Goal: Check status: Check status

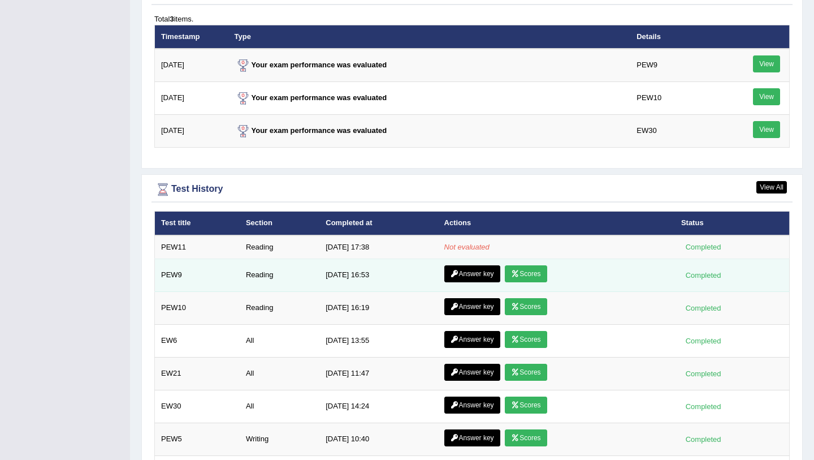
scroll to position [1405, 0]
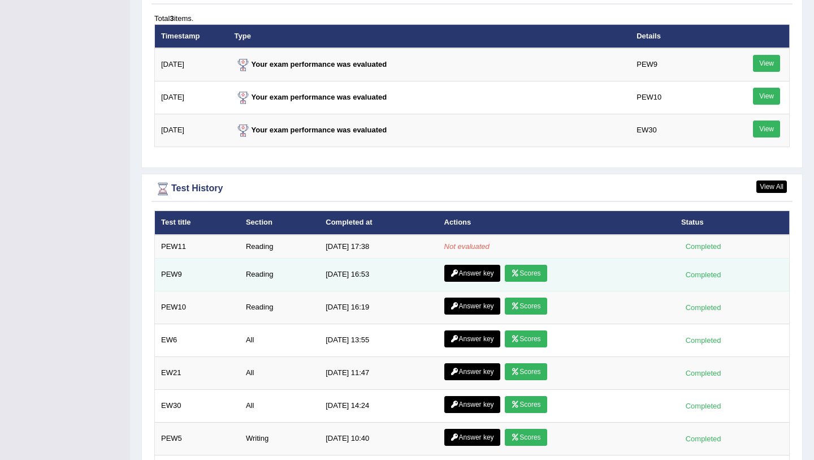
click at [523, 277] on link "Scores" at bounding box center [526, 273] width 42 height 17
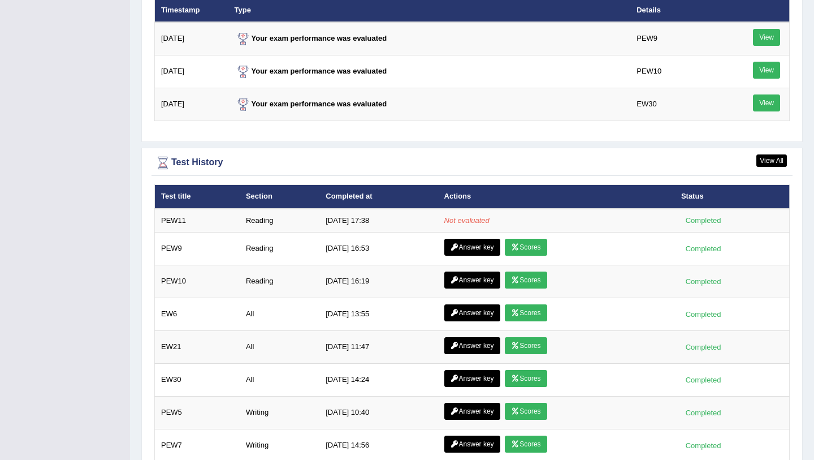
scroll to position [1433, 0]
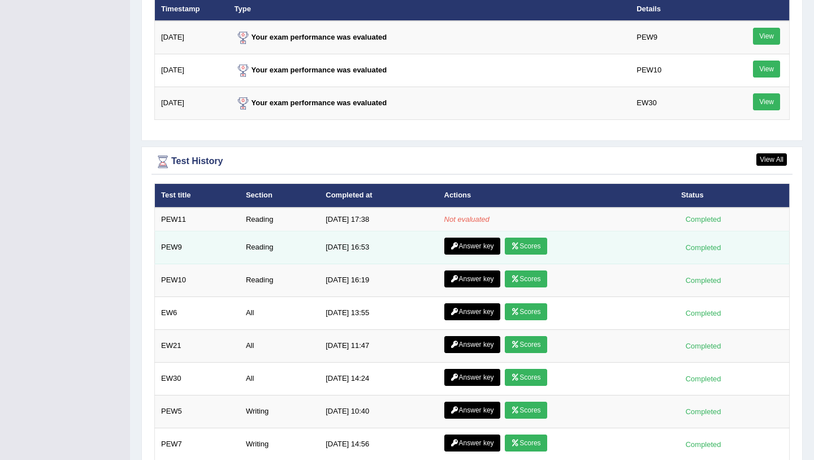
click at [471, 247] on link "Answer key" at bounding box center [473, 246] width 56 height 17
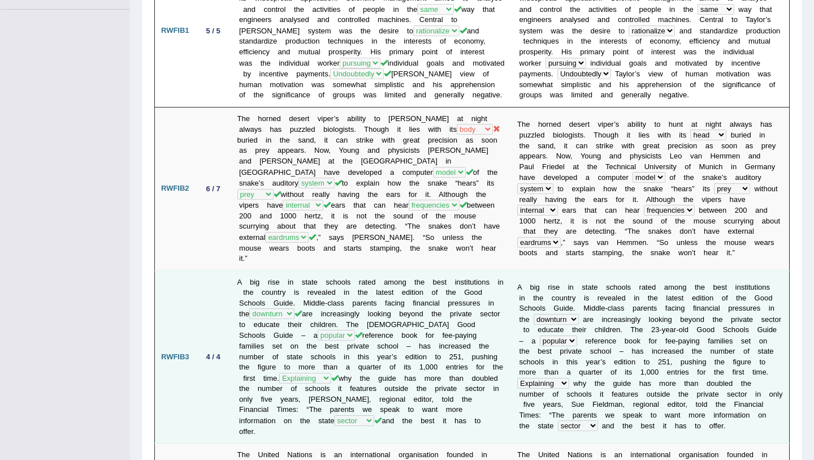
scroll to position [206, 0]
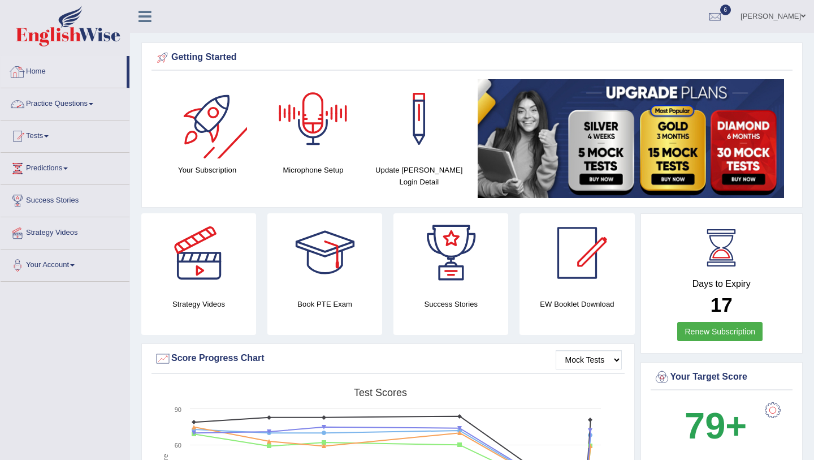
click at [38, 75] on link "Home" at bounding box center [64, 70] width 126 height 28
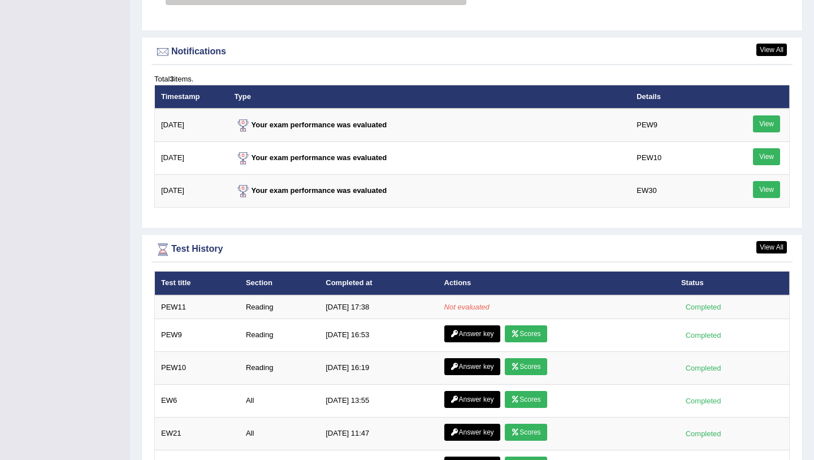
scroll to position [1366, 0]
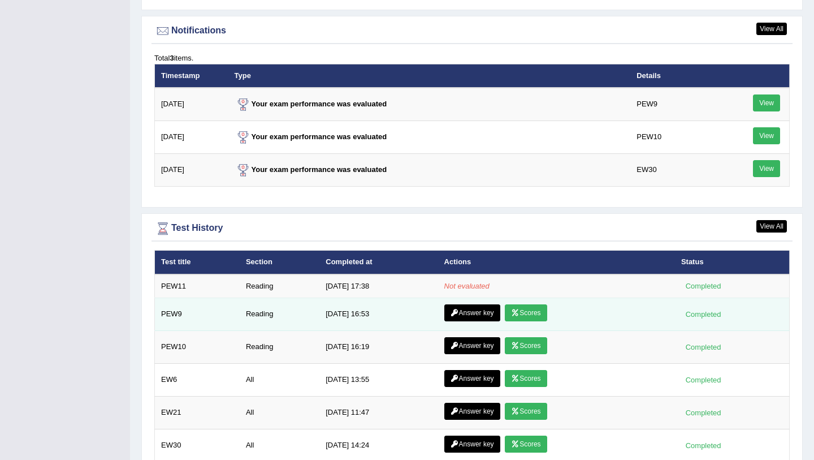
click at [538, 314] on link "Scores" at bounding box center [526, 312] width 42 height 17
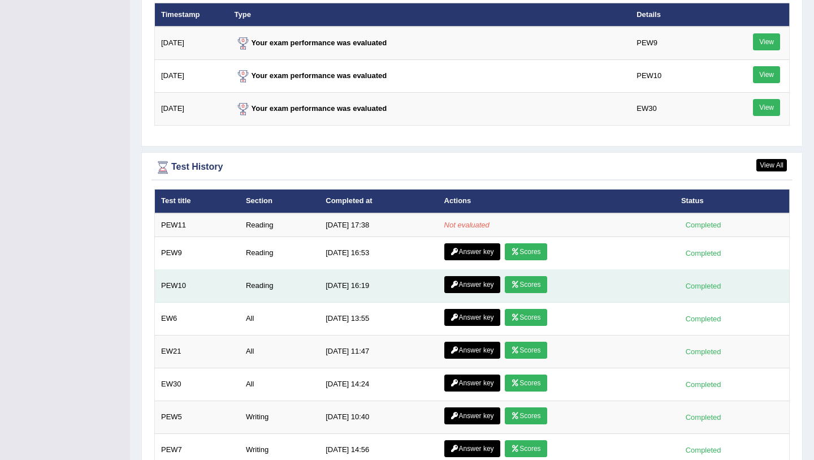
click at [527, 287] on link "Scores" at bounding box center [526, 284] width 42 height 17
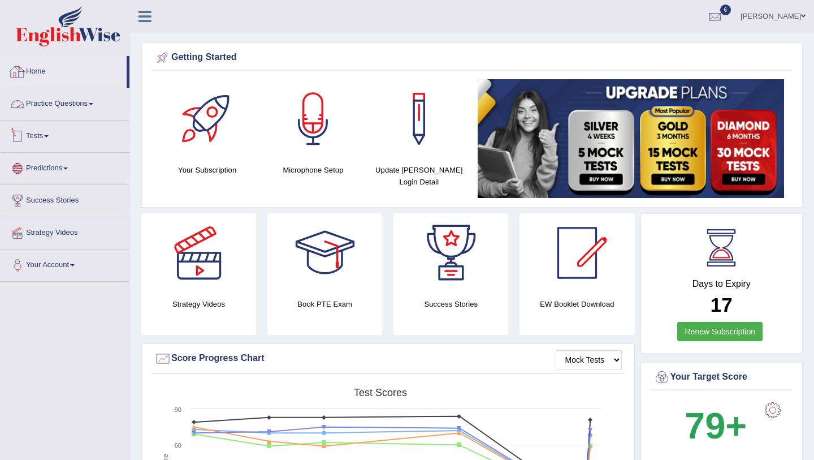
click at [74, 76] on link "Home" at bounding box center [64, 70] width 126 height 28
click at [38, 69] on link "Home" at bounding box center [64, 70] width 126 height 28
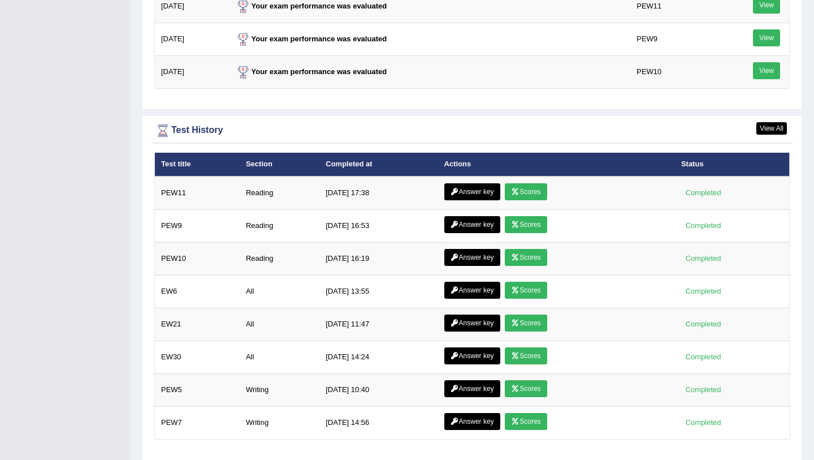
scroll to position [1478, 0]
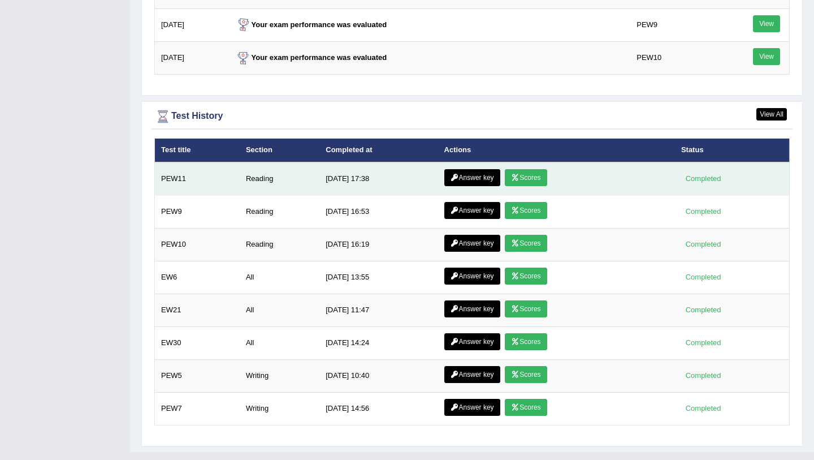
click at [525, 182] on link "Scores" at bounding box center [526, 177] width 42 height 17
click at [467, 179] on link "Answer key" at bounding box center [473, 177] width 56 height 17
